Goal: Task Accomplishment & Management: Use online tool/utility

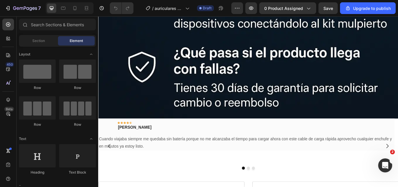
scroll to position [4404, 0]
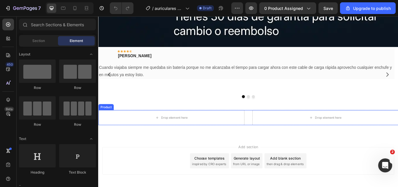
click at [270, 126] on div "Drop element here Drop element here Product" at bounding box center [272, 134] width 349 height 17
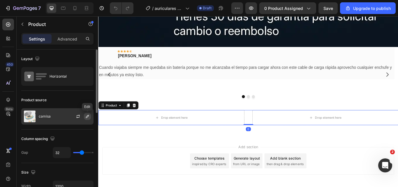
click at [85, 116] on icon "button" at bounding box center [87, 116] width 5 height 5
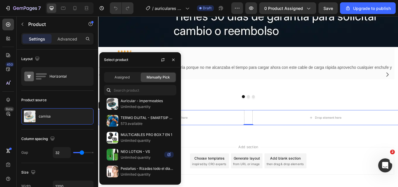
scroll to position [0, 0]
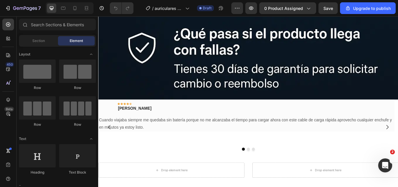
scroll to position [4404, 0]
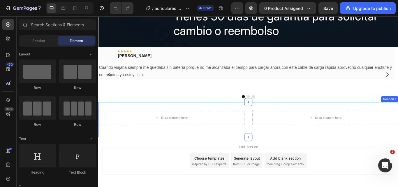
click at [271, 131] on div "Drop element here Drop element here Product Row" at bounding box center [272, 137] width 349 height 22
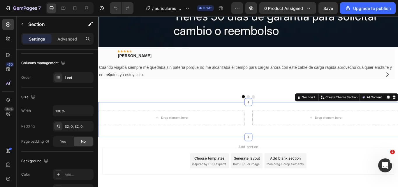
scroll to position [202, 0]
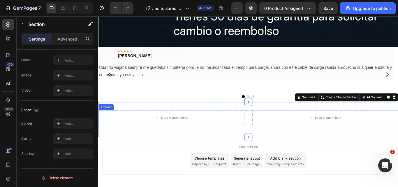
click at [273, 126] on div "Drop element here Drop element here Product" at bounding box center [272, 134] width 349 height 17
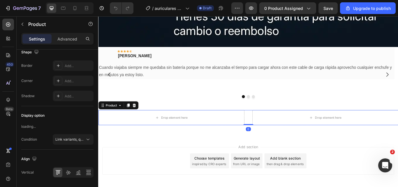
scroll to position [0, 0]
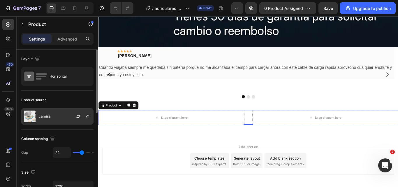
click at [83, 115] on div at bounding box center [81, 116] width 26 height 16
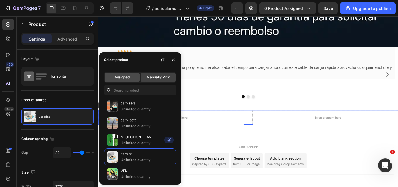
click at [128, 73] on div "Assigned" at bounding box center [122, 77] width 35 height 9
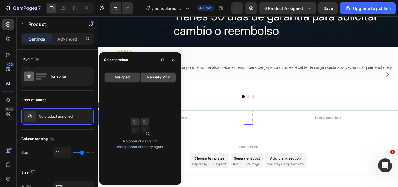
click at [155, 76] on span "Manually Pick" at bounding box center [157, 77] width 23 height 5
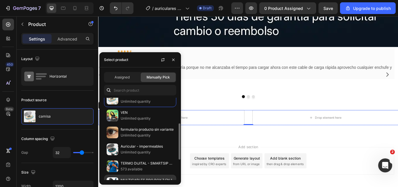
scroll to position [104, 0]
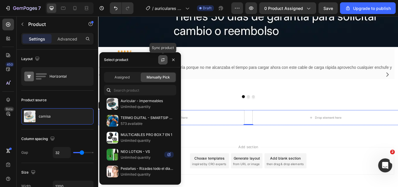
click at [161, 61] on icon "button" at bounding box center [162, 59] width 5 height 5
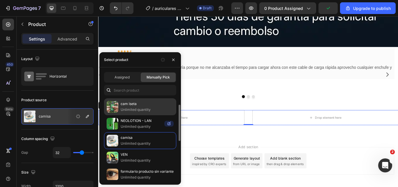
scroll to position [0, 0]
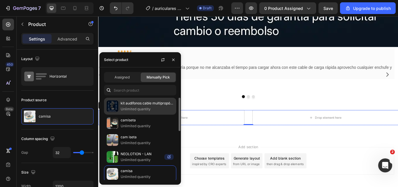
click at [137, 105] on p "kit audífonos cable multipropósito" at bounding box center [147, 103] width 53 height 6
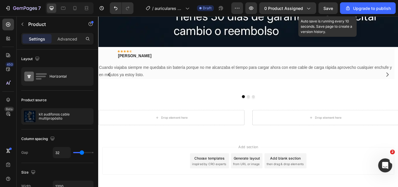
drag, startPoint x: 331, startPoint y: 8, endPoint x: 302, endPoint y: 15, distance: 29.7
click at [330, 8] on span "Save" at bounding box center [328, 8] width 10 height 5
